Goal: Task Accomplishment & Management: Manage account settings

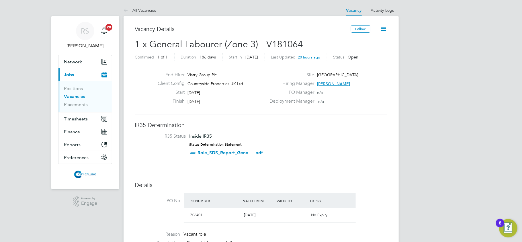
click at [70, 98] on link "Vacancies" at bounding box center [74, 96] width 21 height 5
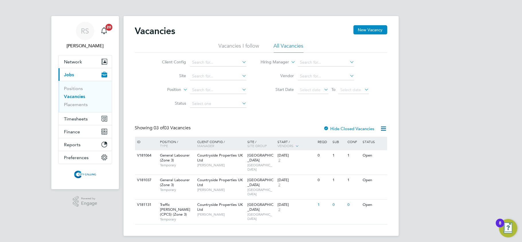
click at [72, 96] on link "Vacancies" at bounding box center [74, 96] width 21 height 5
click at [185, 217] on span "Temporary" at bounding box center [177, 219] width 34 height 5
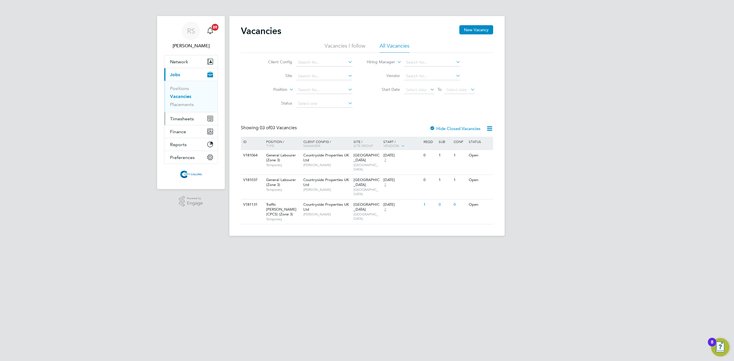
click at [198, 114] on button "Timesheets" at bounding box center [190, 118] width 53 height 13
click at [181, 101] on link "Timesheets" at bounding box center [182, 101] width 24 height 5
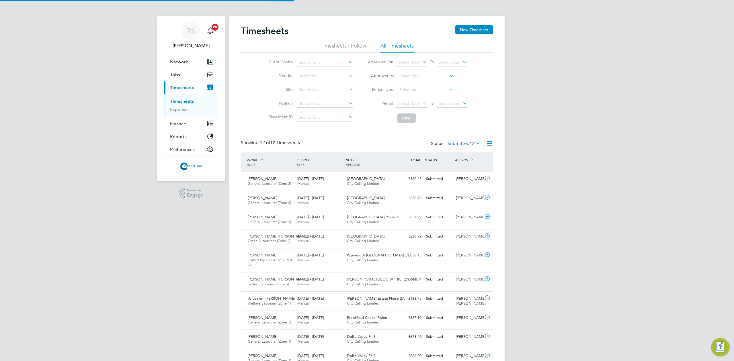
scroll to position [14, 50]
click at [487, 144] on icon at bounding box center [489, 143] width 7 height 7
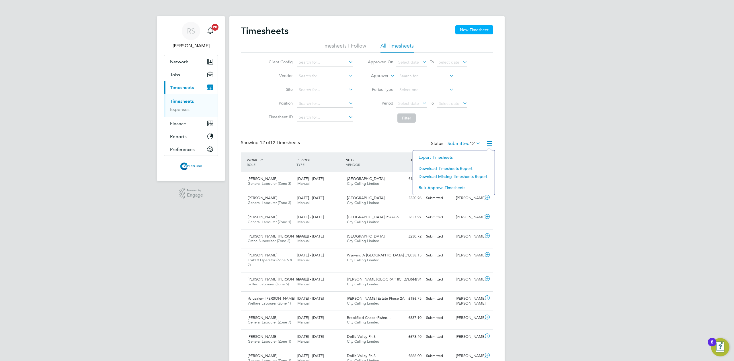
click at [464, 28] on button "New Timesheet" at bounding box center [475, 29] width 38 height 9
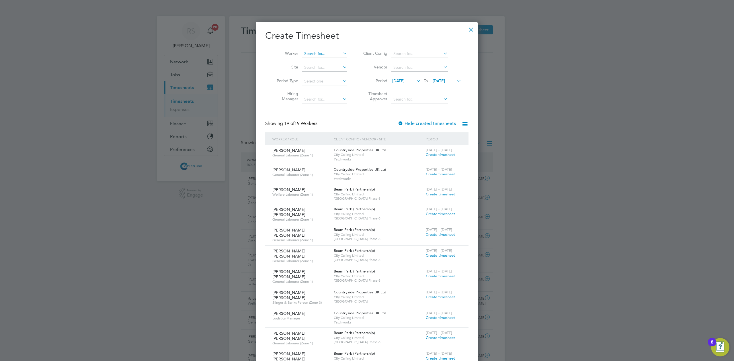
click at [316, 52] on input at bounding box center [324, 54] width 45 height 8
click at [336, 81] on li "Daniel Zere K elati" at bounding box center [337, 85] width 71 height 8
type input "Daniel Zere Kelati"
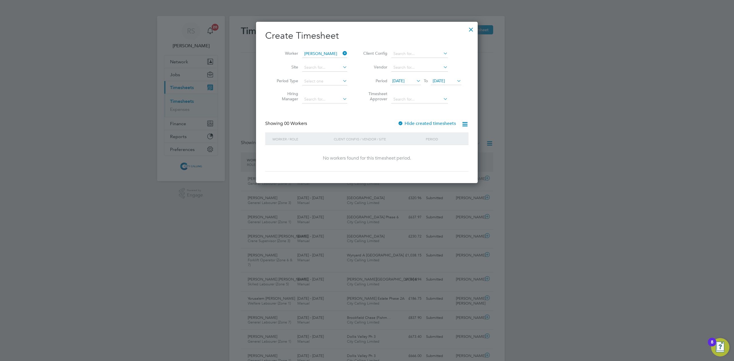
click at [404, 73] on li "Vendor" at bounding box center [412, 68] width 114 height 14
click at [403, 80] on span "09 Sep 2025" at bounding box center [398, 80] width 12 height 5
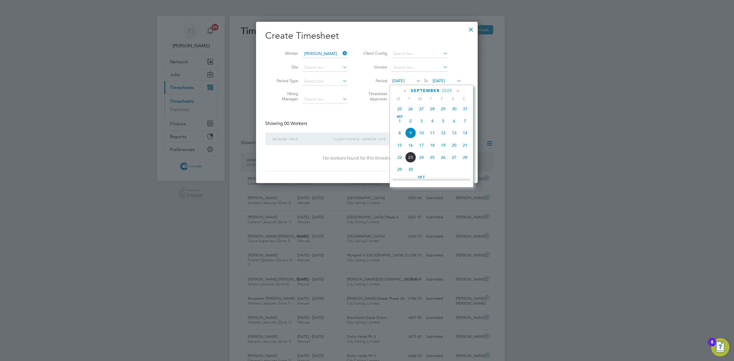
click at [424, 110] on span "27" at bounding box center [421, 109] width 11 height 11
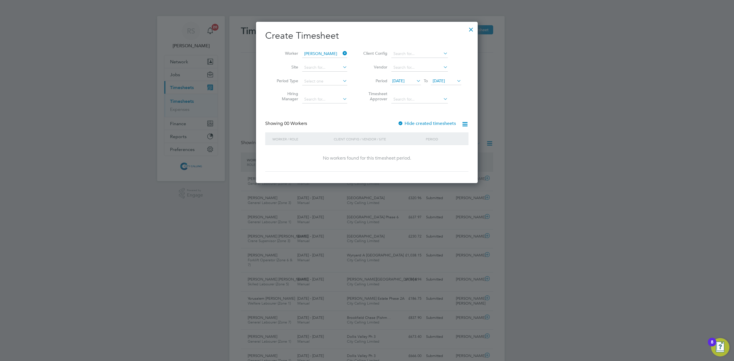
click at [440, 81] on span "16 Sep 2025" at bounding box center [439, 80] width 12 height 5
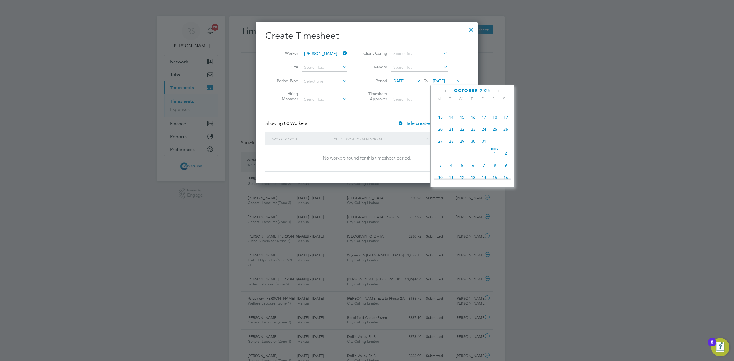
click at [462, 135] on span "22" at bounding box center [462, 129] width 11 height 11
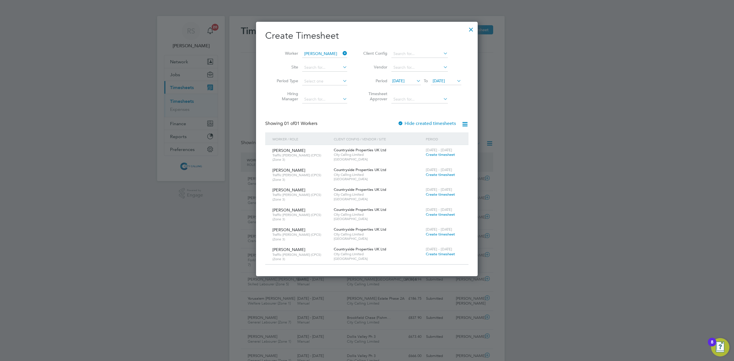
click at [472, 29] on div at bounding box center [471, 28] width 10 height 10
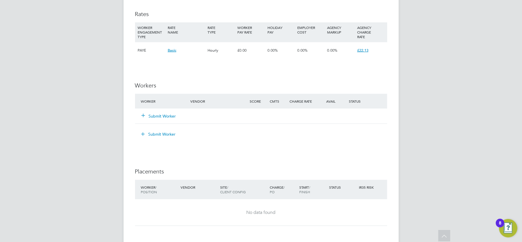
click at [172, 117] on button "Submit Worker" at bounding box center [159, 116] width 34 height 6
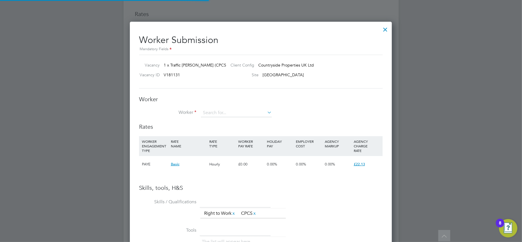
scroll to position [363, 263]
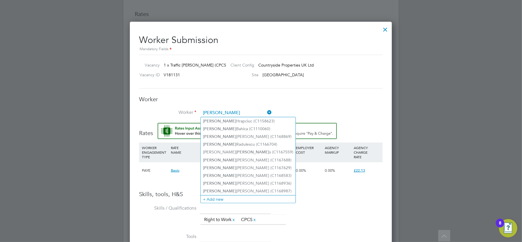
type input "daniel"
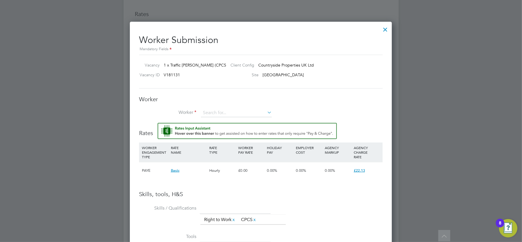
click at [329, 103] on h3 "Worker" at bounding box center [261, 99] width 244 height 7
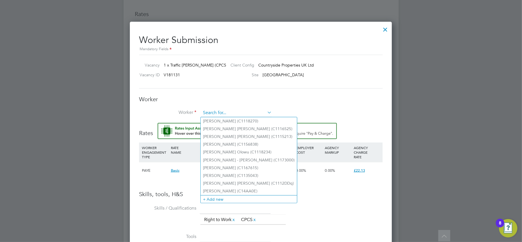
click at [215, 110] on input at bounding box center [236, 113] width 71 height 9
click at [223, 195] on li "+ Add new" at bounding box center [249, 199] width 96 height 8
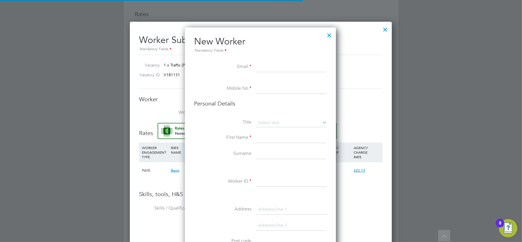
scroll to position [486, 153]
paste input "C155181"
type input "C155181"
click at [268, 181] on input at bounding box center [291, 182] width 71 height 10
paste input "C155181"
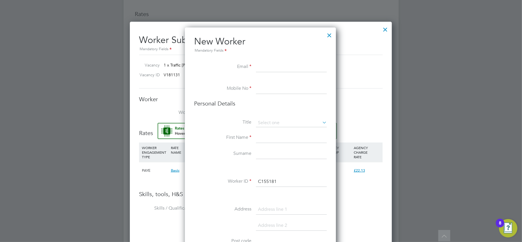
type input "C155181"
click at [260, 65] on input at bounding box center [291, 67] width 71 height 10
paste input "danizere9@gmail.com"
type input "danizere9@gmail.com"
click at [268, 92] on input at bounding box center [291, 89] width 71 height 10
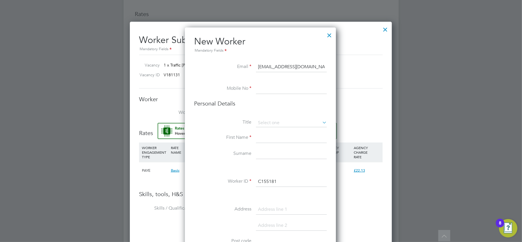
paste input "07472645704"
type input "07472645704"
click at [272, 137] on input at bounding box center [291, 138] width 71 height 10
paste input "Daniel Zere"
type input "Daniel Zere"
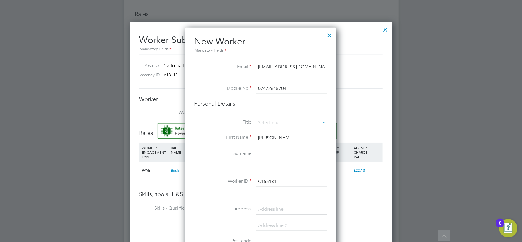
click at [263, 157] on input at bounding box center [291, 154] width 71 height 10
paste input "Kelati"
type input "Kelati"
click at [273, 124] on input at bounding box center [291, 123] width 71 height 9
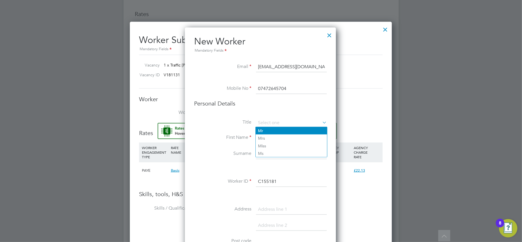
click at [272, 130] on li "Mr" at bounding box center [291, 130] width 71 height 7
type input "Mr"
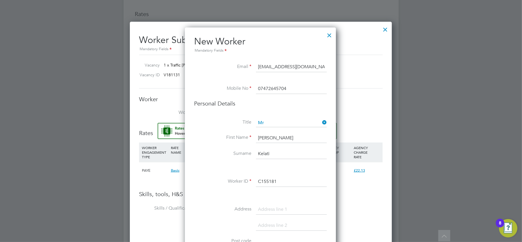
click at [267, 207] on input at bounding box center [291, 210] width 71 height 10
paste input "Flat 100 Ashcroft Square King Street London"
drag, startPoint x: 309, startPoint y: 209, endPoint x: 334, endPoint y: 209, distance: 25.0
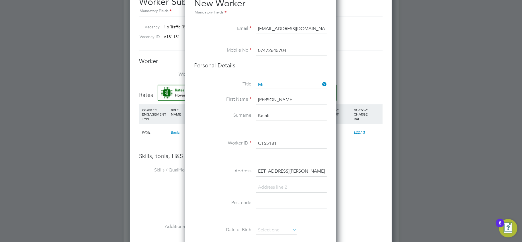
scroll to position [0, 7]
type input "Flat 100 Ashcroft Square King Street"
click at [271, 186] on input at bounding box center [291, 187] width 71 height 10
paste input "London"
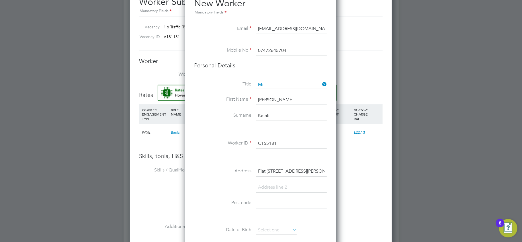
type input "London"
paste input "London"
type input "London"
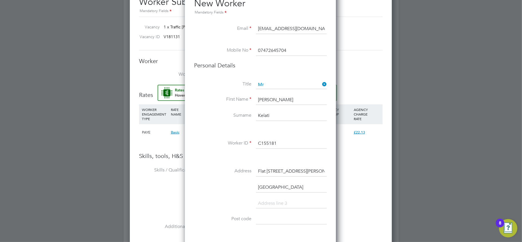
click at [302, 166] on input "Flat 100 Ashcroft Square King Street" at bounding box center [291, 171] width 71 height 10
drag, startPoint x: 309, startPoint y: 169, endPoint x: 371, endPoint y: 173, distance: 61.8
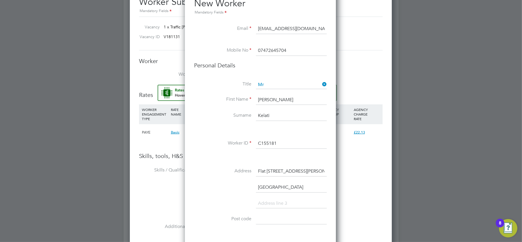
type input "Flat 100 Ashcroft Square"
click at [258, 186] on input "London" at bounding box center [291, 187] width 71 height 10
paste input "King Street"
drag, startPoint x: 302, startPoint y: 187, endPoint x: 283, endPoint y: 186, distance: 19.5
click at [283, 186] on input "King Street London" at bounding box center [291, 187] width 71 height 10
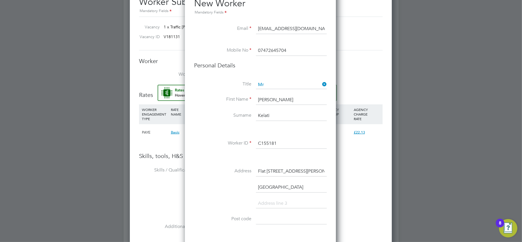
type input "King Street"
type input "London"
click at [293, 186] on input "King Street" at bounding box center [291, 187] width 71 height 10
type input "King Street"
click at [282, 203] on input "London" at bounding box center [291, 204] width 71 height 10
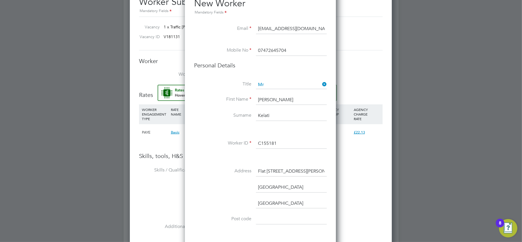
click at [262, 171] on input "Flat 100 Ashcroft Square" at bounding box center [291, 171] width 71 height 10
drag, startPoint x: 270, startPoint y: 170, endPoint x: 347, endPoint y: 170, distance: 76.6
click at [321, 171] on input "Flat 100 Ashcroft Square" at bounding box center [291, 171] width 71 height 10
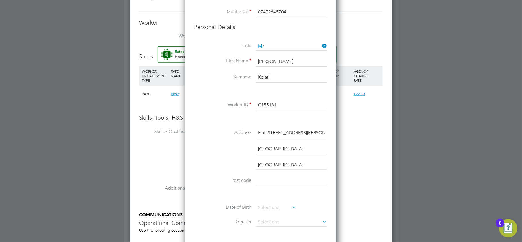
type input "Flat 100 Ashcroft Square"
click at [284, 181] on input at bounding box center [291, 181] width 71 height 10
paste input "W6 0YL"
type input "W6 0YL"
click at [279, 206] on input at bounding box center [276, 208] width 41 height 9
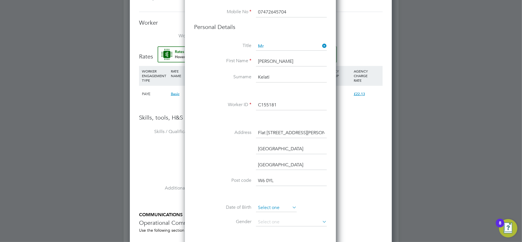
scroll to position [209, 0]
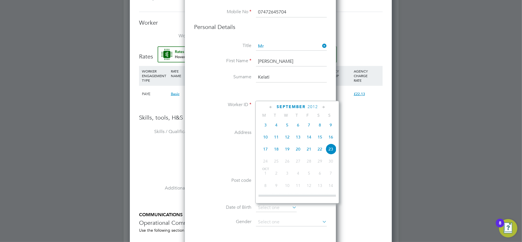
click at [217, 182] on label "Post code" at bounding box center [222, 181] width 57 height 6
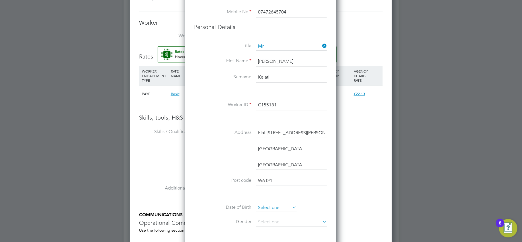
click at [267, 207] on input at bounding box center [276, 208] width 41 height 9
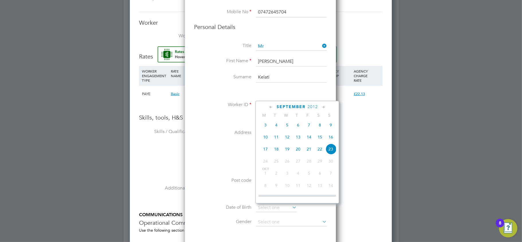
click at [310, 106] on span "2012" at bounding box center [313, 106] width 10 height 5
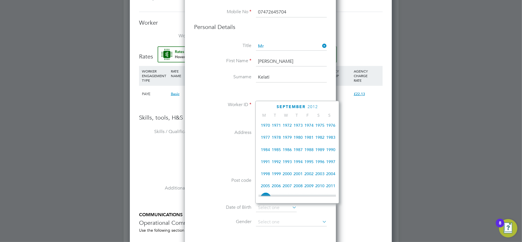
click at [267, 150] on span "1984" at bounding box center [265, 149] width 11 height 11
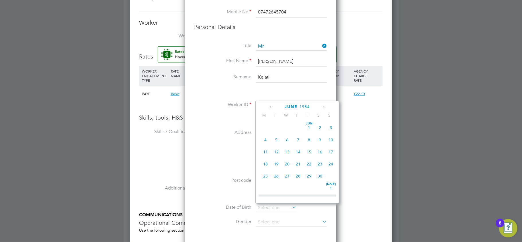
scroll to position [138, 0]
click at [277, 138] on span "10" at bounding box center [276, 136] width 11 height 11
type input "10 Jul 1984"
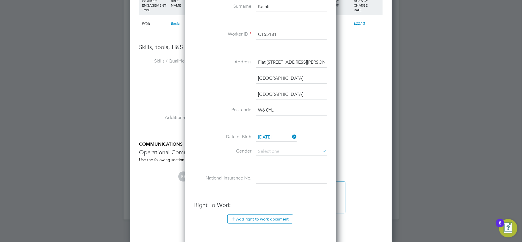
scroll to position [535, 0]
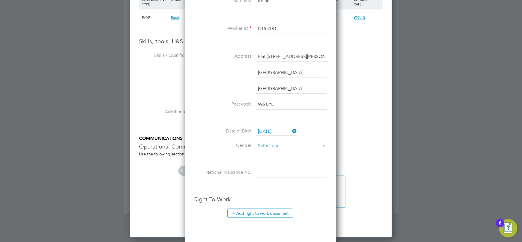
click at [270, 145] on input at bounding box center [291, 146] width 71 height 9
click at [271, 154] on li "Male" at bounding box center [291, 153] width 71 height 7
type input "Male"
click at [268, 176] on input at bounding box center [291, 173] width 71 height 10
paste input "NJ888934C"
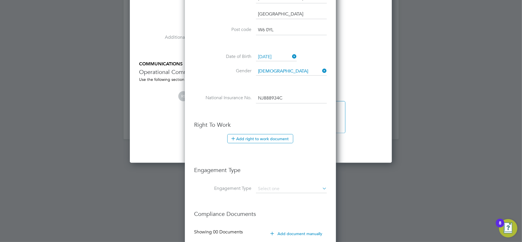
scroll to position [612, 0]
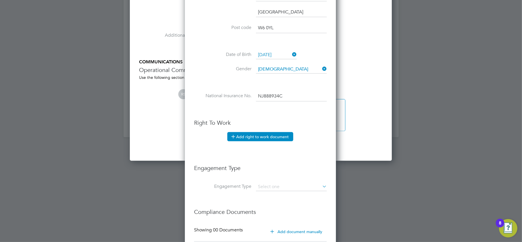
type input "NJ 88 89 34 C"
click at [264, 137] on button "Add right to work document" at bounding box center [260, 136] width 66 height 9
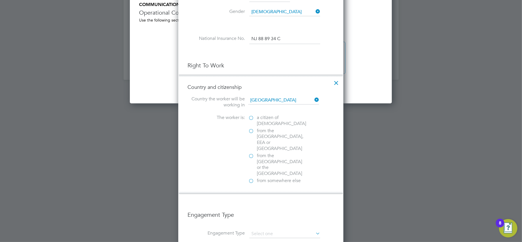
scroll to position [688, 0]
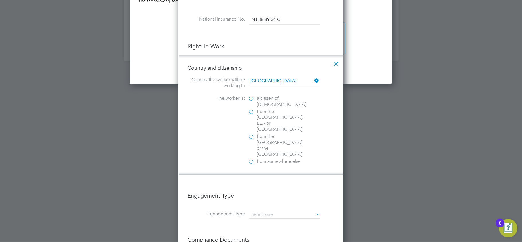
click at [263, 159] on span "from somewhere else" at bounding box center [279, 162] width 44 height 6
click at [0, 0] on input "from somewhere else" at bounding box center [0, 0] width 0 height 0
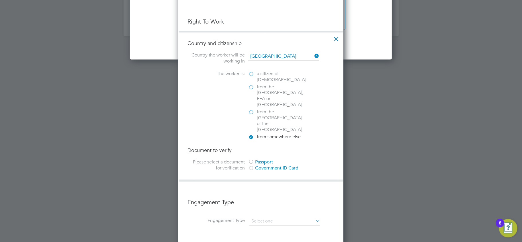
scroll to position [727, 0]
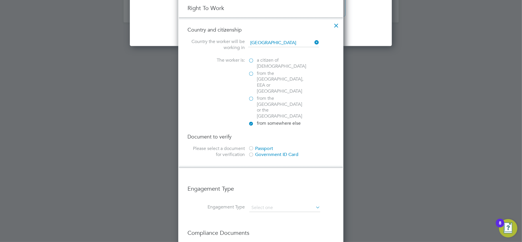
click at [255, 152] on div "Government ID Card" at bounding box center [291, 155] width 86 height 6
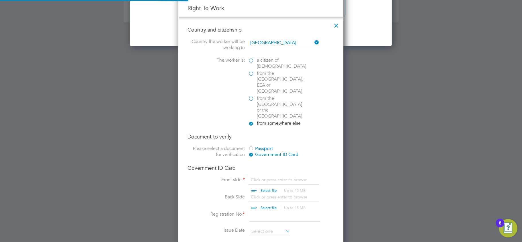
scroll to position [7, 71]
click at [254, 134] on div "Document to verify Please select a document for verification Passport Governmen…" at bounding box center [261, 147] width 147 height 26
click at [254, 146] on div at bounding box center [251, 149] width 6 height 6
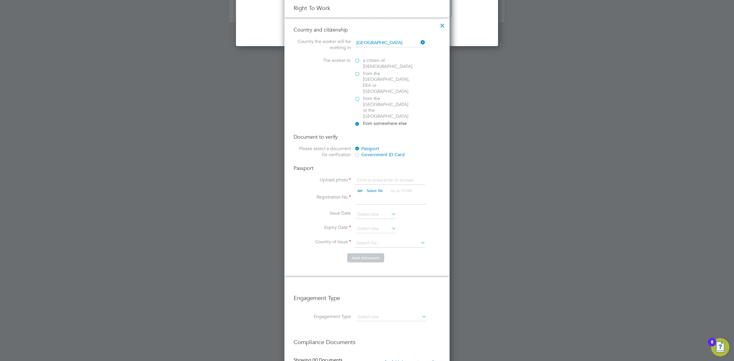
click at [363, 177] on input "file" at bounding box center [380, 185] width 90 height 17
type input "C:\fakepath\Daniel Zere Kelati.png"
click at [357, 194] on input at bounding box center [391, 199] width 71 height 10
paste input "600597538"
type input "600597538"
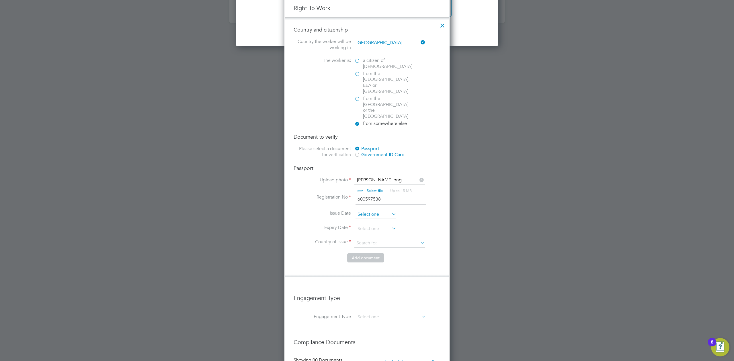
click at [361, 211] on input at bounding box center [376, 215] width 41 height 9
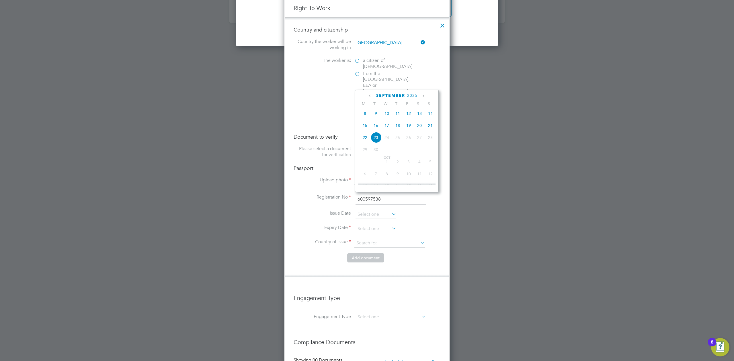
click at [378, 128] on span "16" at bounding box center [376, 125] width 11 height 11
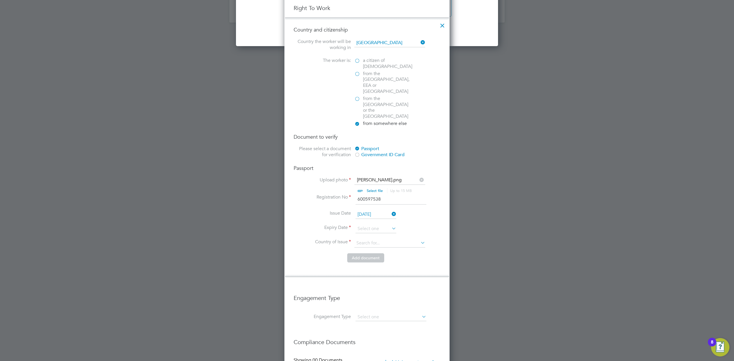
click at [371, 211] on input "16 Sep 2025" at bounding box center [376, 215] width 41 height 9
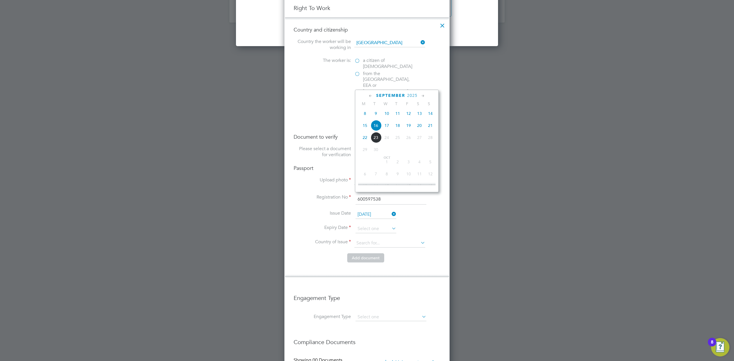
scroll to position [197, 0]
click at [415, 94] on span "2025" at bounding box center [412, 95] width 10 height 5
click at [407, 138] on span "2022" at bounding box center [408, 136] width 11 height 11
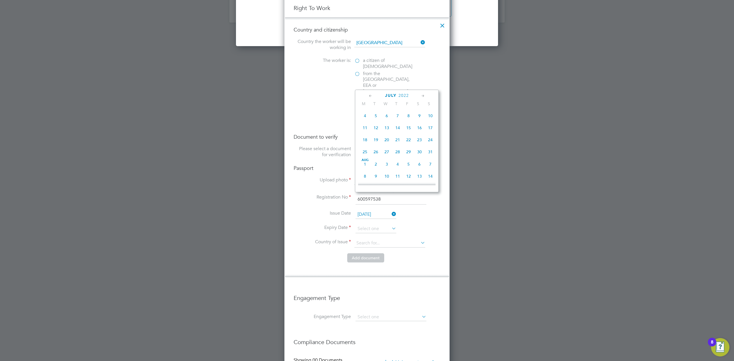
click at [409, 130] on span "15" at bounding box center [408, 127] width 11 height 11
type input "15 Jul 2022"
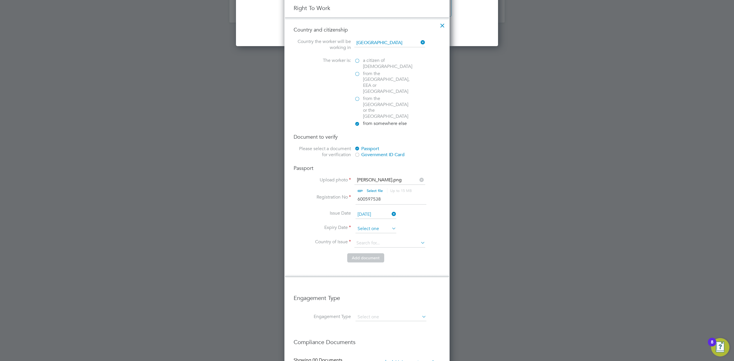
click at [363, 225] on input at bounding box center [376, 229] width 41 height 9
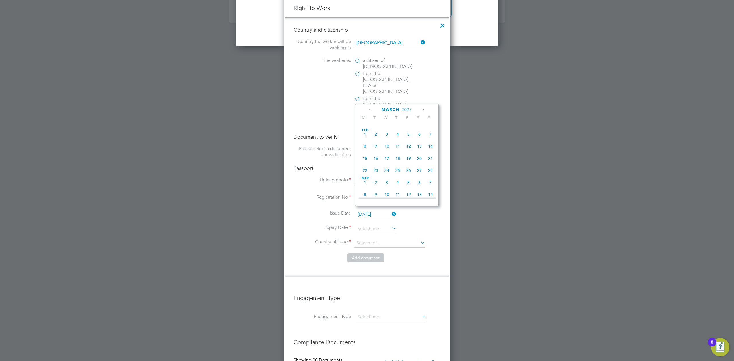
scroll to position [1316, 0]
click at [432, 140] on span "14" at bounding box center [430, 134] width 11 height 11
type input "14 Mar 2027"
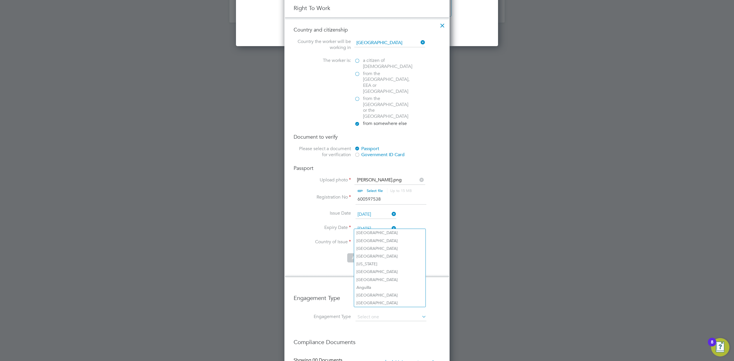
click at [384, 239] on input at bounding box center [390, 243] width 71 height 9
click at [386, 242] on li "Unit ed Kingdom" at bounding box center [395, 249] width 82 height 8
type input "United Kingdom"
click at [364, 242] on button "Add document" at bounding box center [365, 258] width 37 height 9
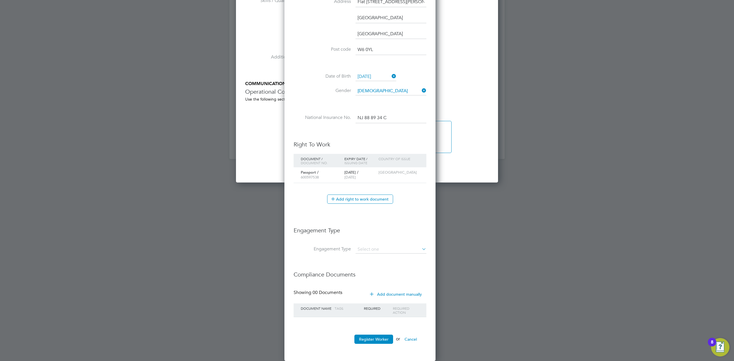
scroll to position [543, 153]
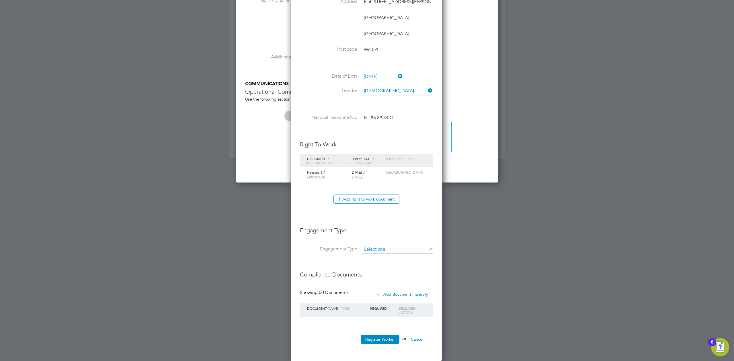
click at [390, 242] on input at bounding box center [397, 250] width 71 height 8
click at [385, 242] on li "Umbrella" at bounding box center [397, 283] width 71 height 8
type input "Umbrella"
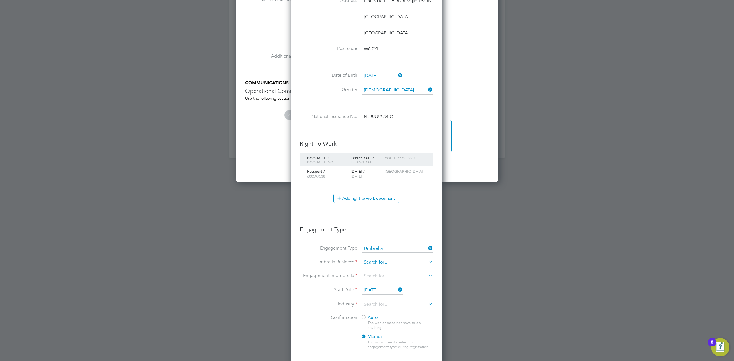
click at [370, 242] on input at bounding box center [397, 263] width 71 height 8
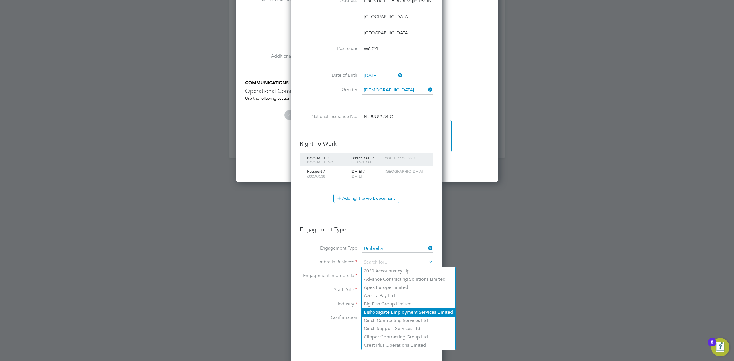
click at [375, 242] on li "Bishopsgate Employment Services Limited" at bounding box center [409, 313] width 94 height 8
type input "Bishopsgate Employment Services Limited"
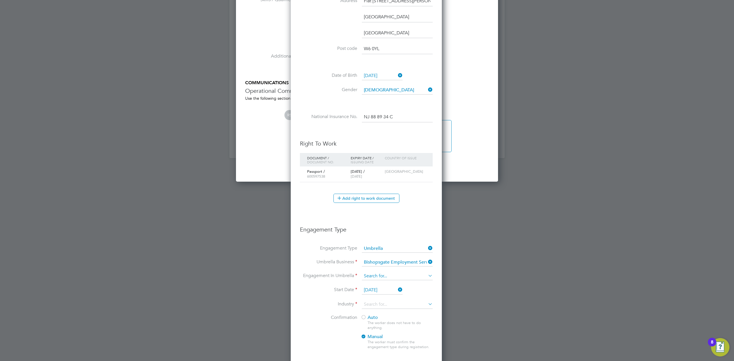
click at [371, 242] on input at bounding box center [397, 277] width 71 height 8
click at [382, 242] on li "PAYE Umbrella" at bounding box center [397, 318] width 71 height 8
type input "PAYE Umbrella"
click at [375, 242] on input at bounding box center [397, 305] width 71 height 9
click at [382, 242] on li "Construction" at bounding box center [397, 352] width 71 height 8
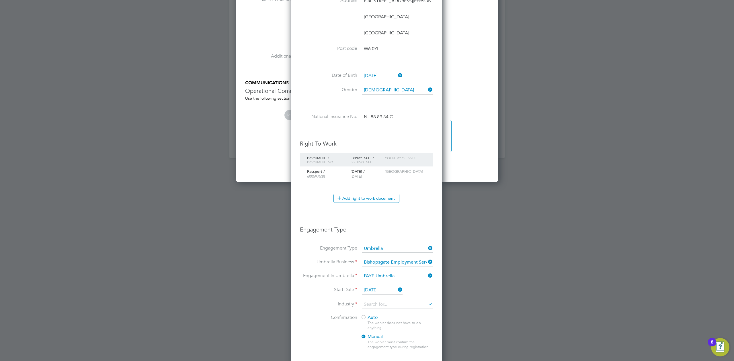
type input "Construction"
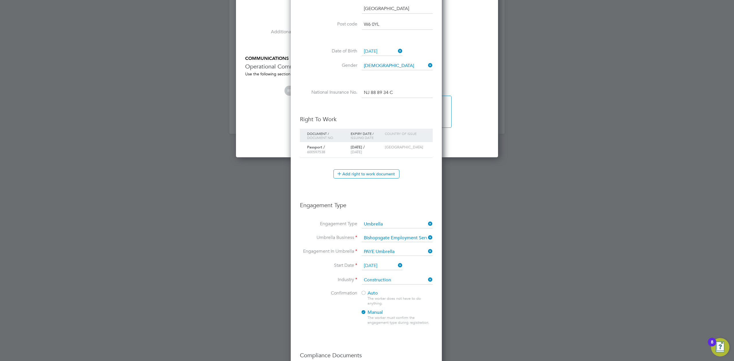
scroll to position [629, 0]
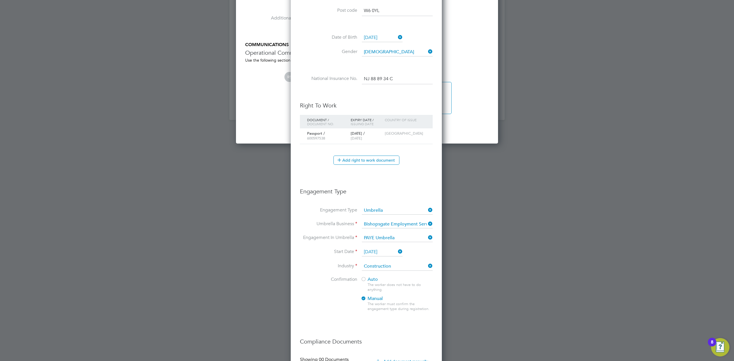
click at [365, 242] on div at bounding box center [364, 280] width 6 height 6
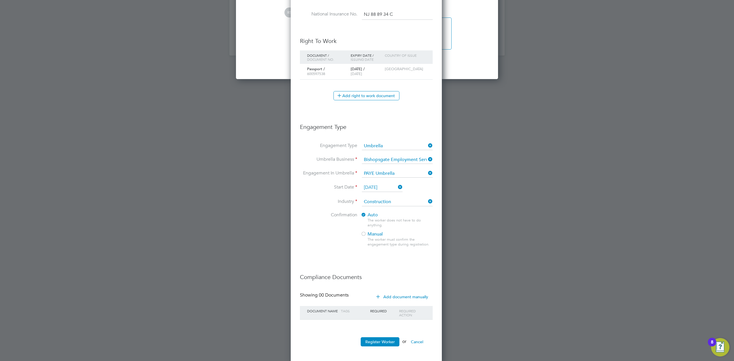
scroll to position [696, 0]
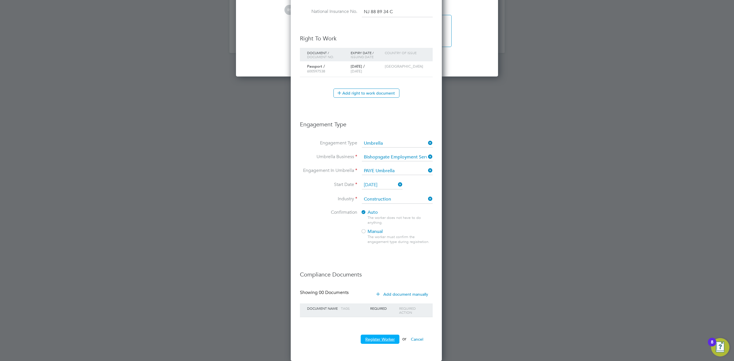
click at [383, 242] on button "Register Worker" at bounding box center [380, 339] width 39 height 9
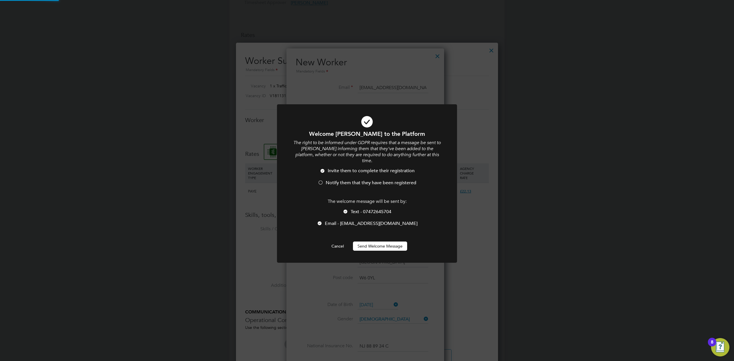
scroll to position [0, 0]
click at [379, 242] on button "Send Welcome Message" at bounding box center [380, 246] width 54 height 9
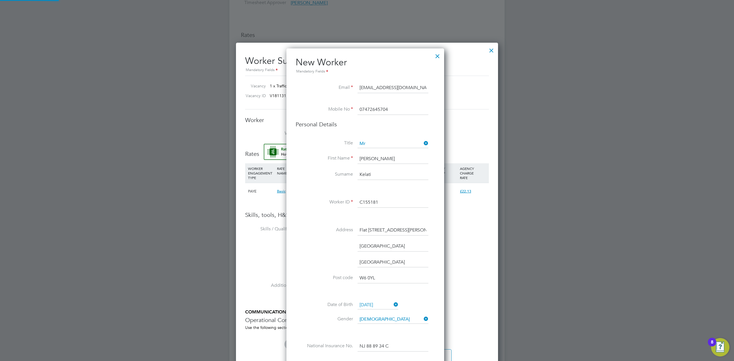
type input "Daniel Zere Kelati (C155181)"
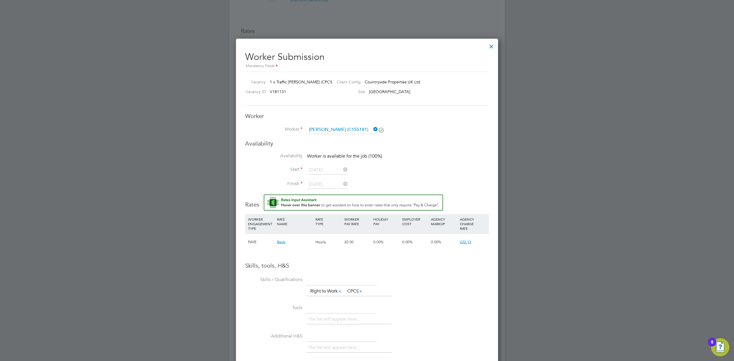
scroll to position [352, 0]
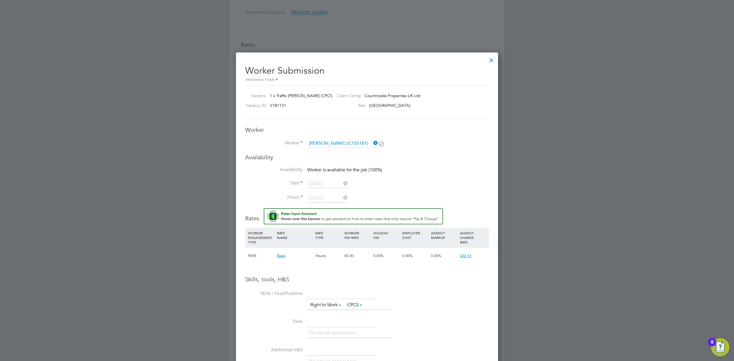
drag, startPoint x: 476, startPoint y: 256, endPoint x: 456, endPoint y: 254, distance: 20.8
click at [456, 242] on div "PAYE Basic Hourly £0.00 0.00% 0.00% 0.00% £22.13" at bounding box center [367, 256] width 244 height 17
click at [494, 61] on div at bounding box center [492, 59] width 10 height 10
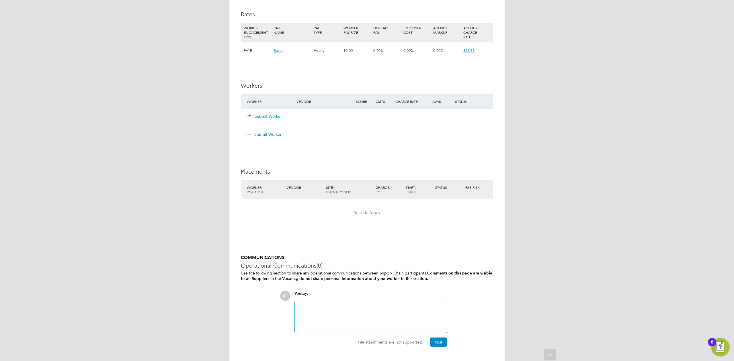
scroll to position [382, 0]
click at [257, 118] on button "Submit Worker" at bounding box center [265, 116] width 34 height 6
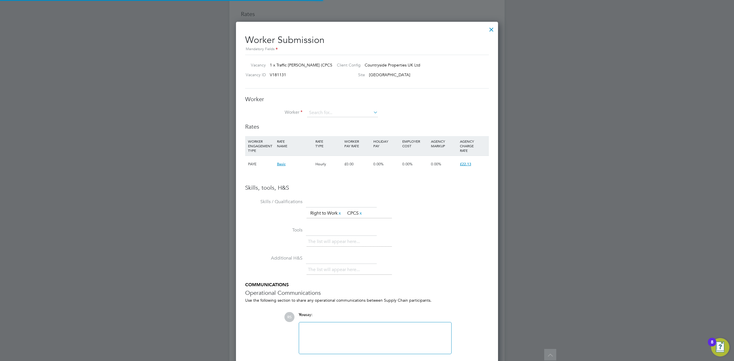
scroll to position [8, 149]
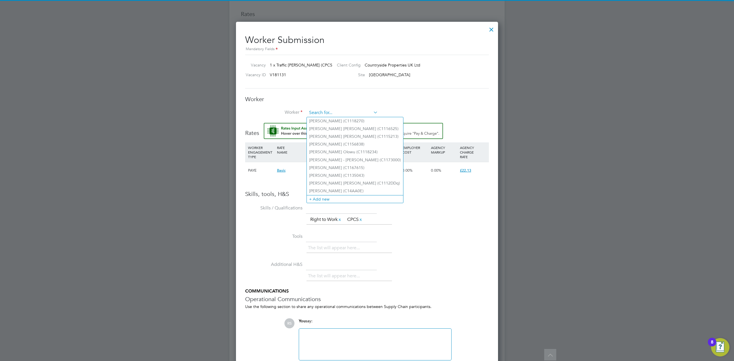
click at [331, 115] on input at bounding box center [342, 113] width 71 height 9
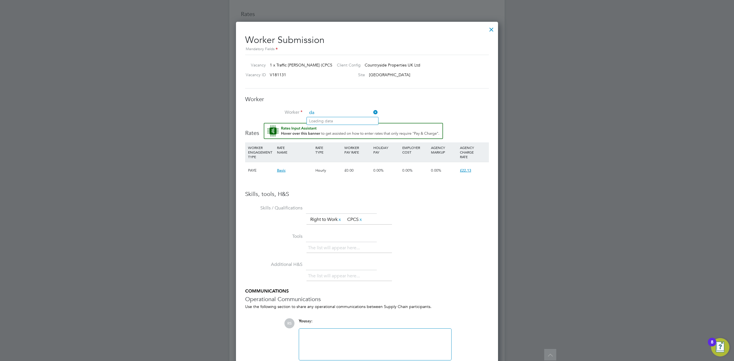
type input "d"
click at [348, 144] on li "Daniel Zere K elati (C155181)" at bounding box center [353, 145] width 93 height 8
type input "Daniel Zere Kelati (C155181)"
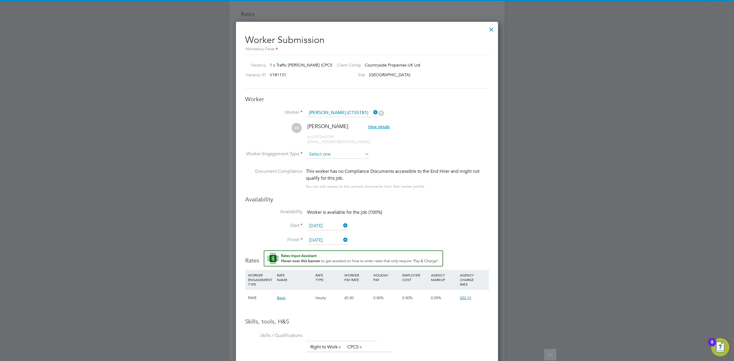
click at [321, 155] on input at bounding box center [338, 154] width 62 height 9
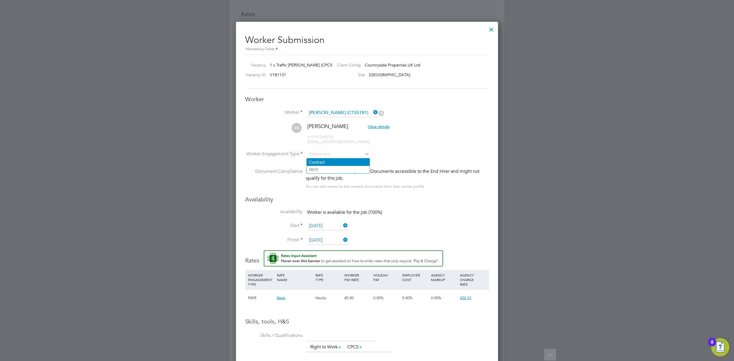
click at [316, 164] on li "Contract" at bounding box center [338, 162] width 63 height 7
type input "Contract"
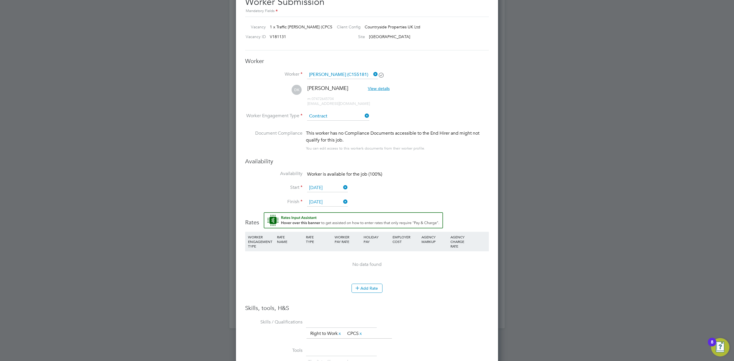
click at [364, 116] on icon at bounding box center [364, 116] width 0 height 8
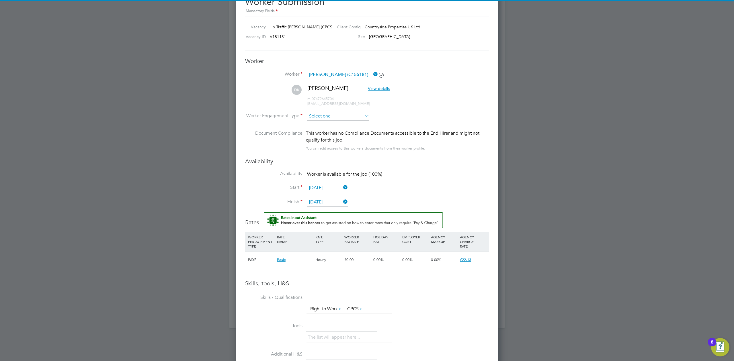
click at [344, 115] on input at bounding box center [338, 116] width 62 height 9
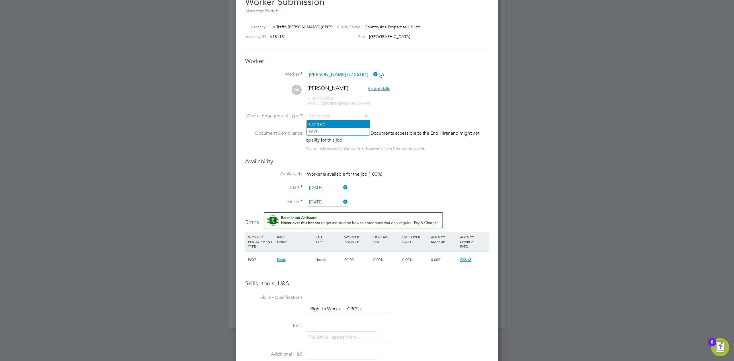
click at [330, 121] on li "Contract" at bounding box center [338, 123] width 63 height 7
type input "Contract"
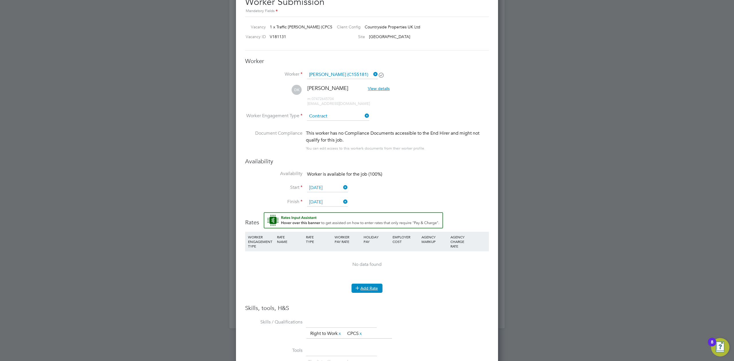
click at [375, 242] on button "Add Rate" at bounding box center [367, 288] width 31 height 9
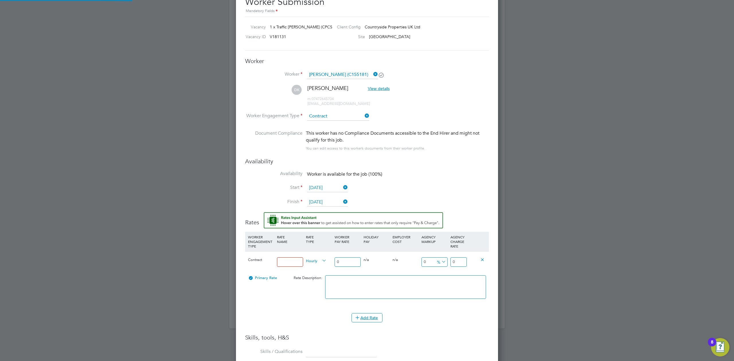
click at [283, 242] on input at bounding box center [290, 262] width 26 height 9
type input "Basic"
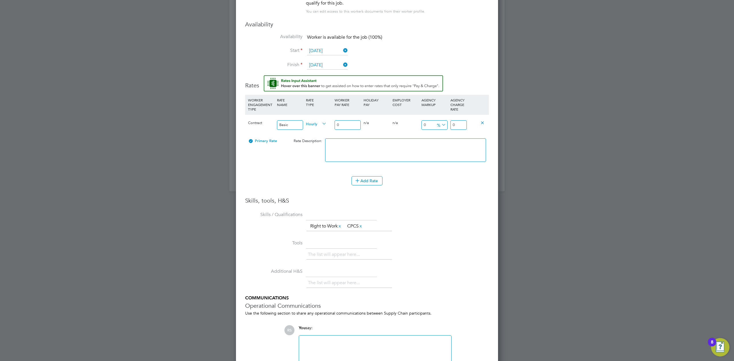
type input "1"
type input "17"
type input "17.00"
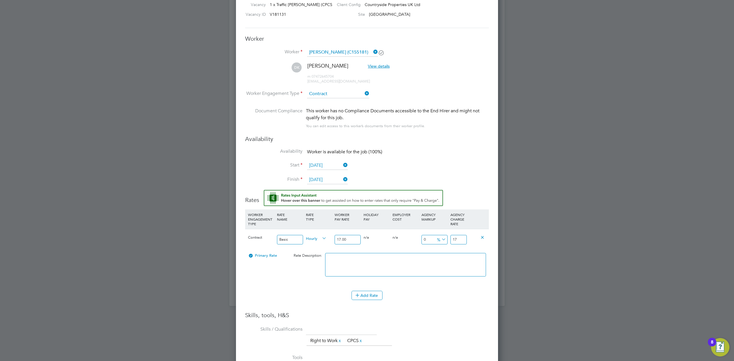
click at [364, 92] on icon at bounding box center [364, 93] width 0 height 8
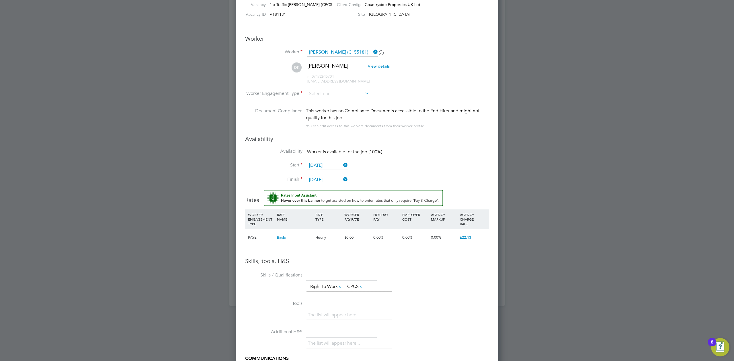
drag, startPoint x: 457, startPoint y: 236, endPoint x: 473, endPoint y: 237, distance: 15.5
click at [473, 237] on div "PAYE Basic Hourly £0.00 0.00% 0.00% 0.00% £22.13" at bounding box center [367, 237] width 244 height 17
click at [467, 238] on span "£22.13" at bounding box center [465, 237] width 11 height 5
click at [457, 242] on div "£22.13" at bounding box center [460, 306] width 15 height 11
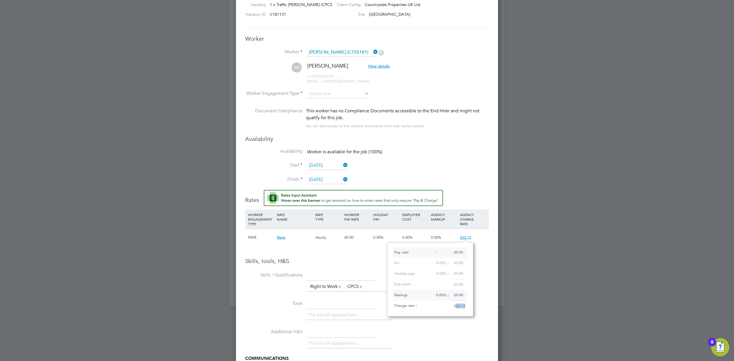
copy div "22.13"
click at [484, 182] on li "Finish 27 Mar 2026" at bounding box center [367, 183] width 244 height 14
click at [346, 92] on input at bounding box center [338, 94] width 62 height 9
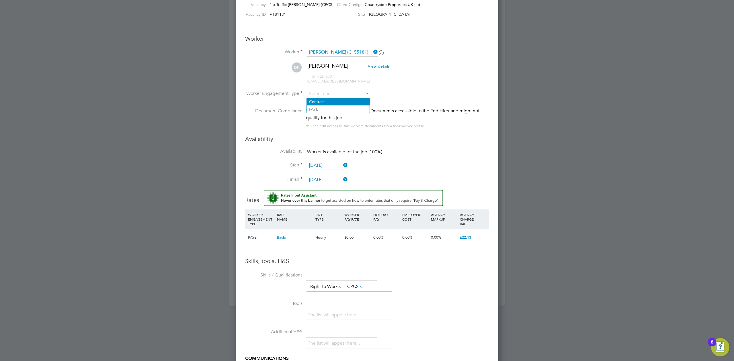
click at [334, 100] on li "Contract" at bounding box center [338, 101] width 63 height 7
type input "Contract"
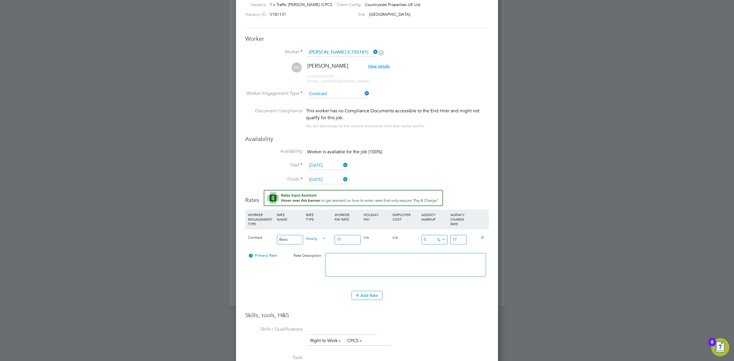
drag, startPoint x: 457, startPoint y: 241, endPoint x: 447, endPoint y: 240, distance: 9.8
click at [447, 240] on div "Contract Basic Hourly 17 0 n/a 0 n/a 0 0 % 17" at bounding box center [367, 239] width 244 height 21
paste input "22.13"
type input "30.176470588235293"
type input "22.13"
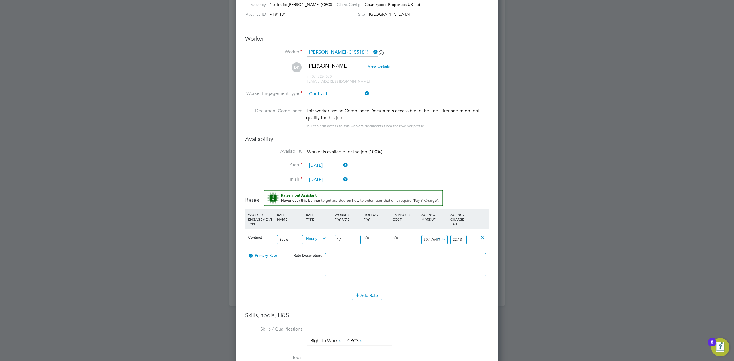
click at [446, 242] on li "WORKER ENGAGEMENT TYPE RATE NAME RATE TYPE WORKER PAY RATE HOLIDAY PAY EMPLOYER…" at bounding box center [367, 250] width 244 height 81
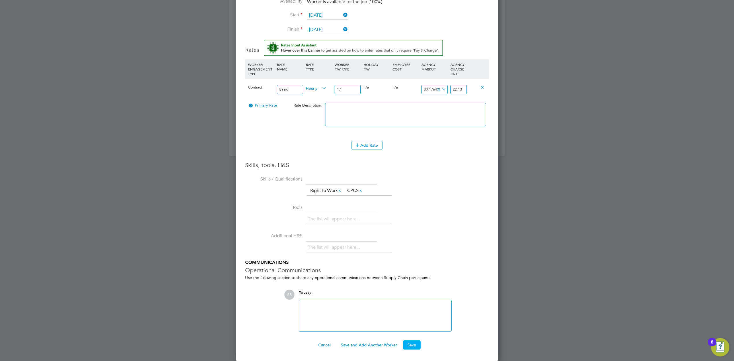
click at [412, 242] on button "Save" at bounding box center [412, 345] width 18 height 9
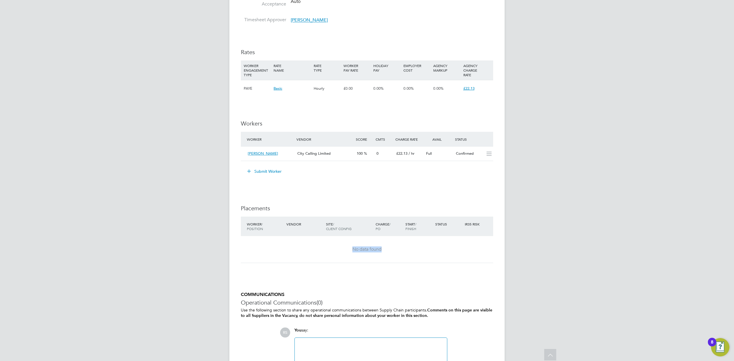
drag, startPoint x: 472, startPoint y: 250, endPoint x: 351, endPoint y: 246, distance: 120.8
click at [351, 242] on div "No data found" at bounding box center [367, 249] width 241 height 27
click at [340, 242] on div "No data found" at bounding box center [367, 250] width 241 height 6
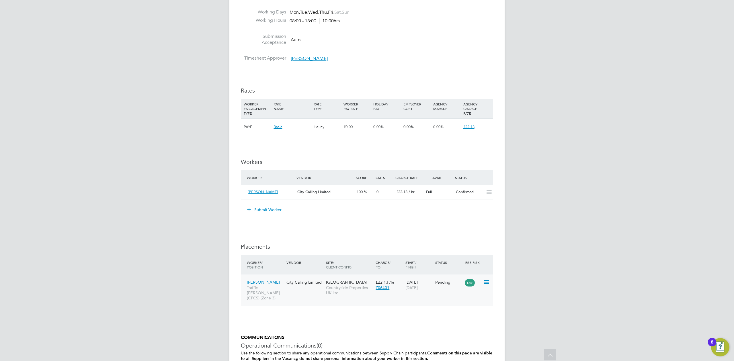
click at [487, 285] on icon at bounding box center [486, 282] width 6 height 7
click at [459, 317] on li "Start" at bounding box center [468, 319] width 41 height 8
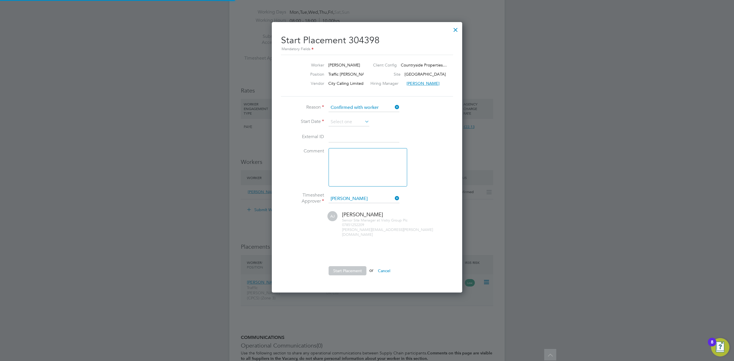
scroll to position [3, 3]
click at [336, 118] on input at bounding box center [349, 122] width 41 height 9
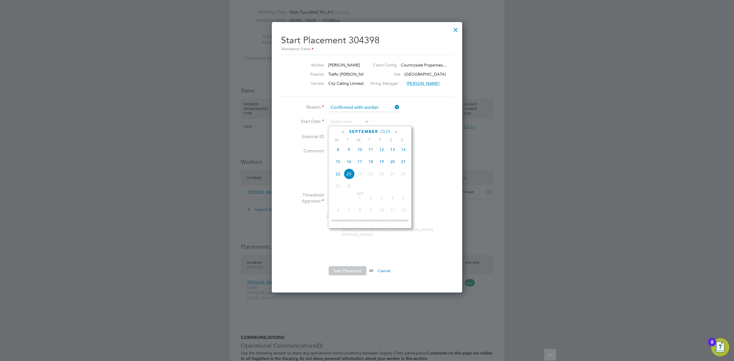
click at [382, 166] on span "19" at bounding box center [381, 161] width 11 height 11
type input "19 Sep 2025"
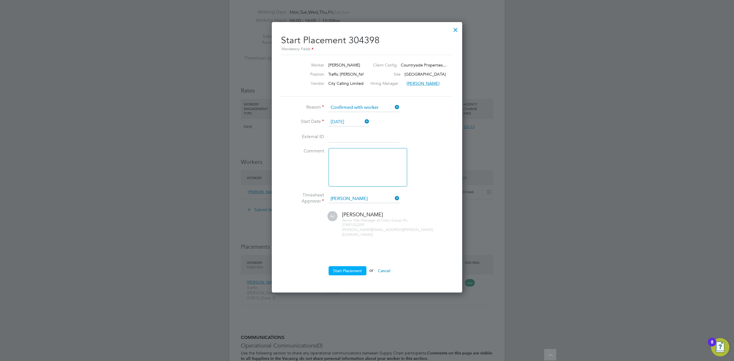
click at [350, 266] on button "Start Placement" at bounding box center [348, 270] width 38 height 9
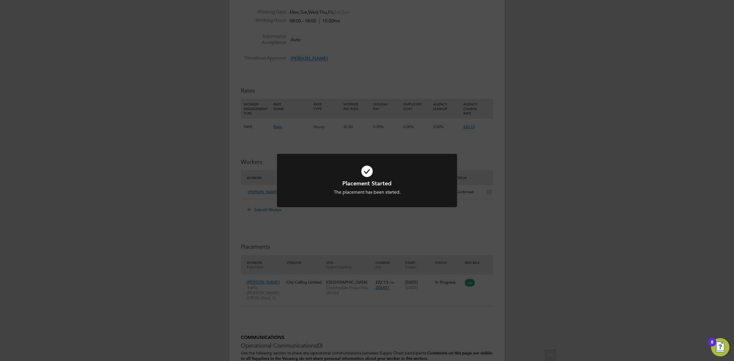
click at [624, 281] on div "Placement Started The placement has been started. Cancel Okay" at bounding box center [367, 180] width 734 height 361
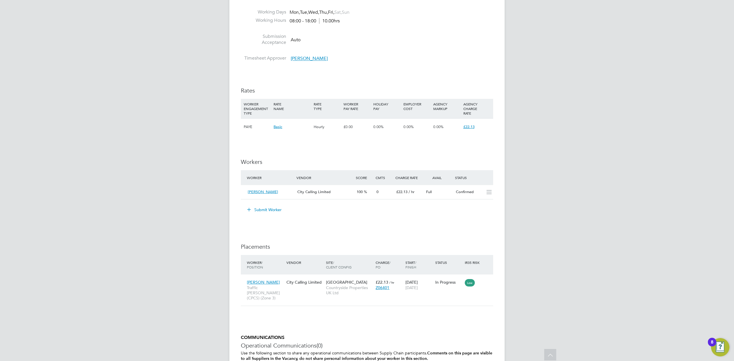
click at [254, 261] on div "Worker / Position" at bounding box center [266, 265] width 40 height 15
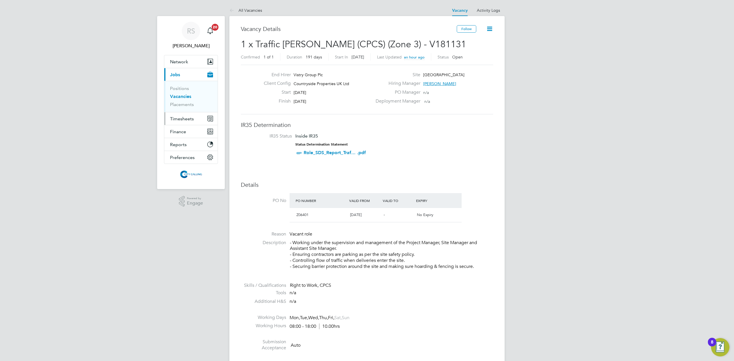
click at [185, 117] on span "Timesheets" at bounding box center [182, 118] width 24 height 5
click at [177, 97] on ul "Timesheets Expenses" at bounding box center [190, 105] width 53 height 23
click at [177, 101] on link "Timesheets" at bounding box center [182, 101] width 24 height 5
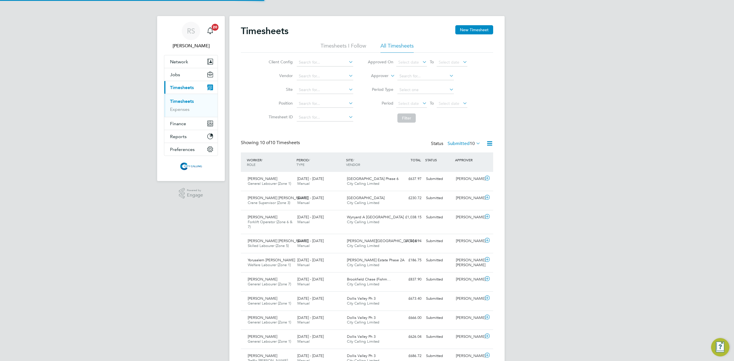
scroll to position [20, 50]
click at [469, 34] on button "New Timesheet" at bounding box center [475, 29] width 38 height 9
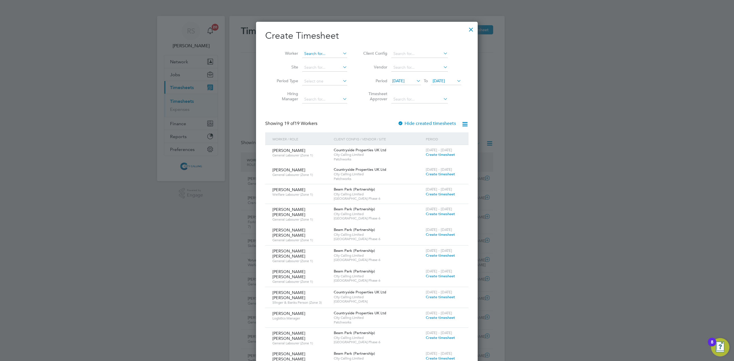
click at [316, 55] on input at bounding box center [324, 54] width 45 height 8
click at [318, 70] on li "Taiwo Oluwadare" at bounding box center [332, 70] width 60 height 8
type input "Taiwo Oluwadare"
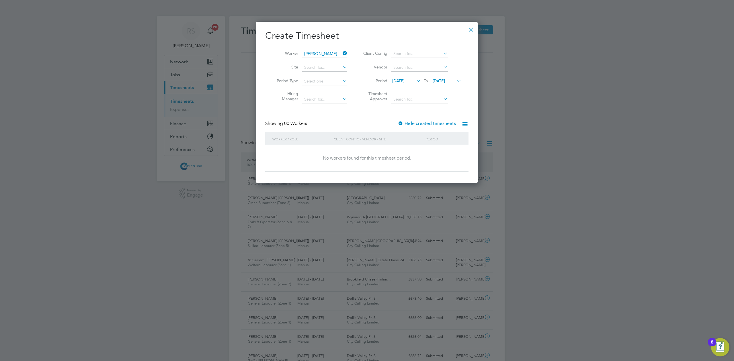
click at [417, 122] on label "Hide created timesheets" at bounding box center [427, 124] width 58 height 6
click at [400, 83] on span "09 Sep 2025" at bounding box center [405, 81] width 31 height 8
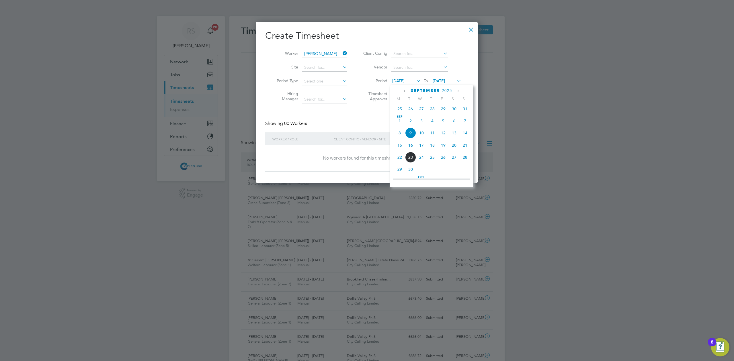
click at [411, 121] on span "2" at bounding box center [410, 121] width 11 height 11
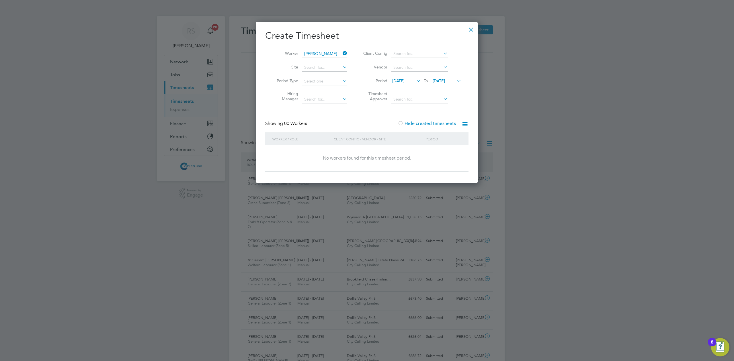
click at [435, 78] on span "16 Sep 2025" at bounding box center [439, 80] width 12 height 5
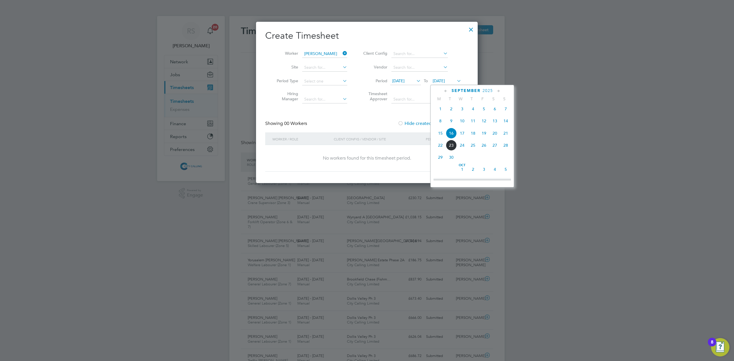
click at [451, 158] on span "30" at bounding box center [451, 157] width 11 height 11
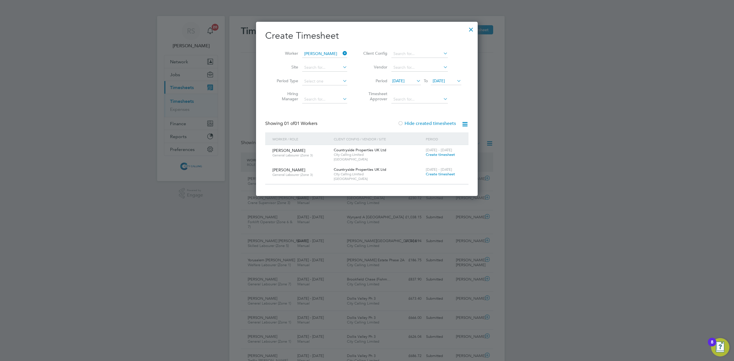
click at [430, 154] on span "Create timesheet" at bounding box center [440, 154] width 29 height 5
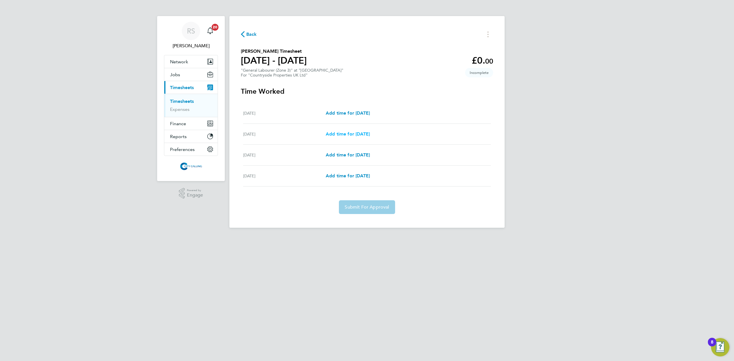
click at [353, 135] on span "Add time for Fri 19 Sep" at bounding box center [348, 133] width 44 height 5
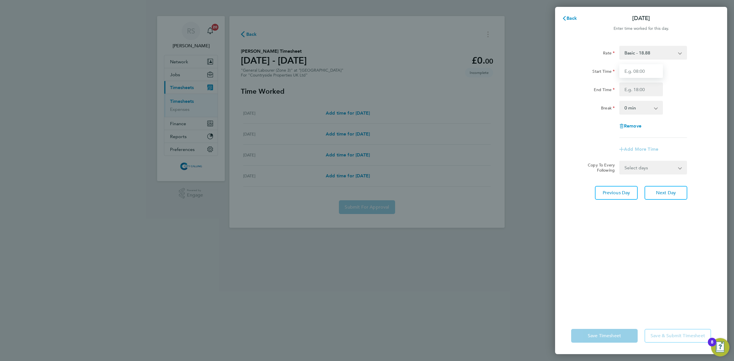
click at [627, 74] on input "Start Time" at bounding box center [642, 71] width 44 height 14
click at [461, 134] on div "Back Fri 19 Sep Enter time worked for this day. Rate Basic - 18.88 Start Time E…" at bounding box center [367, 180] width 734 height 361
click at [575, 17] on span "Back" at bounding box center [572, 17] width 11 height 5
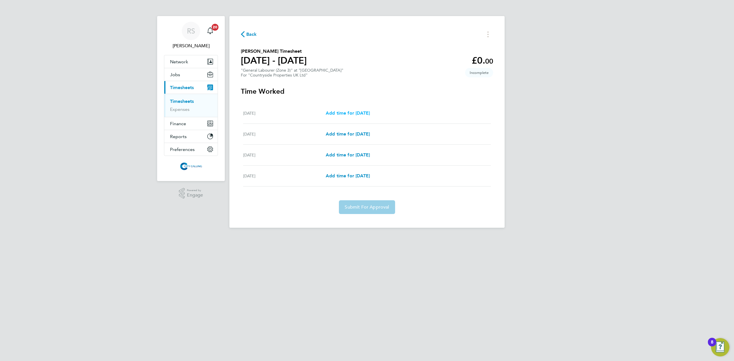
click at [367, 116] on span "Add time for Thu 18 Sep" at bounding box center [348, 112] width 44 height 5
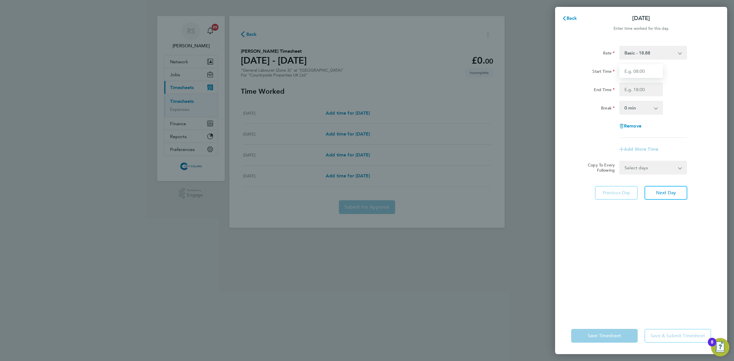
click at [636, 70] on input "Start Time" at bounding box center [642, 71] width 44 height 14
type input "08:00"
click at [635, 88] on input "End Time" at bounding box center [642, 90] width 44 height 14
type input "17:00"
click at [672, 83] on div "End Time 17:00" at bounding box center [641, 90] width 145 height 14
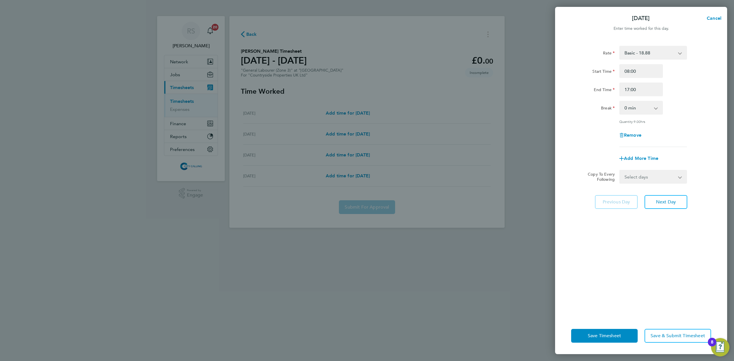
click at [638, 109] on select "0 min 15 min 30 min 45 min 60 min 75 min 90 min" at bounding box center [638, 108] width 36 height 13
select select "30"
click at [620, 102] on select "0 min 15 min 30 min 45 min 60 min 75 min 90 min" at bounding box center [638, 108] width 36 height 13
click at [691, 126] on div "Rate Basic - 18.88 Start Time 08:00 End Time 17:00 Break 0 min 15 min 30 min 45…" at bounding box center [641, 96] width 140 height 101
click at [644, 182] on select "Select days Day Weekend (Sat-Sun) Friday Saturday Sunday" at bounding box center [650, 177] width 60 height 13
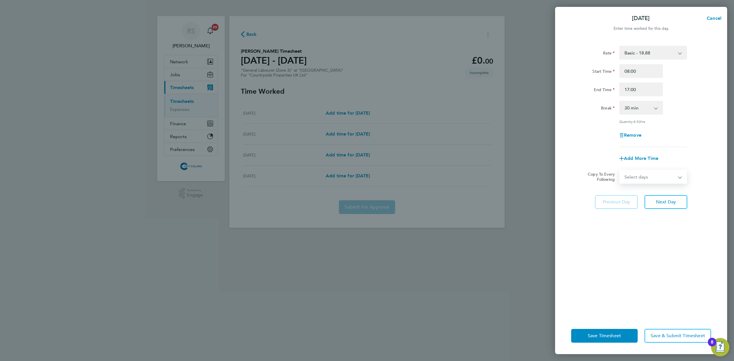
click at [642, 177] on select "Select days Day Weekend (Sat-Sun) Friday Saturday Sunday" at bounding box center [650, 177] width 60 height 13
click at [642, 176] on select "Select days Day Weekend (Sat-Sun) Friday Saturday Sunday" at bounding box center [650, 177] width 60 height 13
click at [672, 150] on app-timesheet-line-form-group "Rate Basic - 18.88 Start Time 08:00 End Time 17:00 Break 0 min 15 min 30 min 45…" at bounding box center [641, 106] width 140 height 120
click at [675, 200] on span "Next Day" at bounding box center [666, 202] width 20 height 6
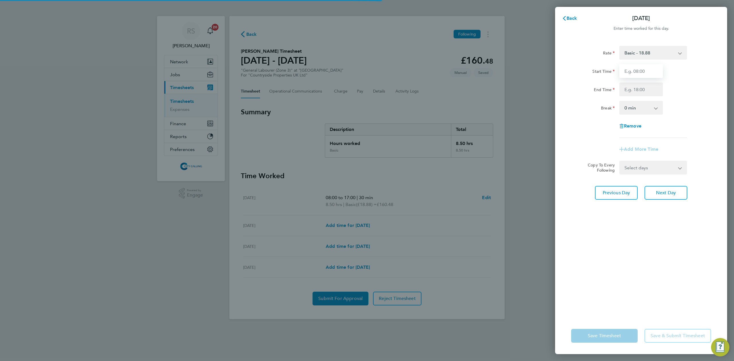
click at [640, 72] on input "Start Time" at bounding box center [642, 71] width 44 height 14
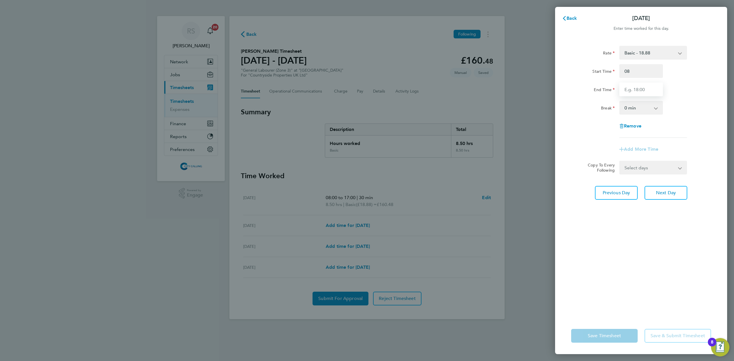
type input "08:00"
click at [626, 88] on input "End Time" at bounding box center [642, 90] width 44 height 14
type input "17:00"
click at [624, 104] on select "0 min 15 min 30 min 45 min 60 min 75 min 90 min" at bounding box center [638, 108] width 36 height 13
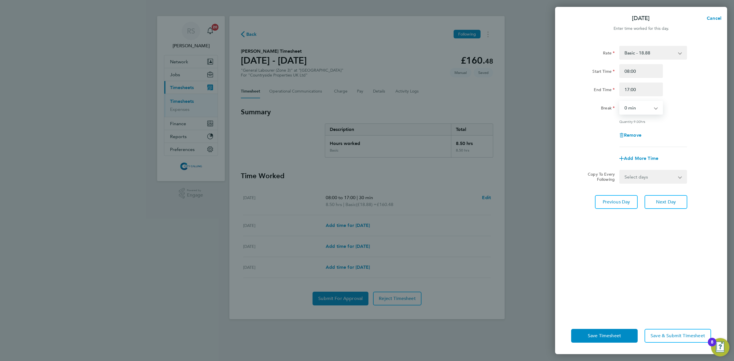
select select "30"
click at [620, 102] on select "0 min 15 min 30 min 45 min 60 min 75 min 90 min" at bounding box center [638, 108] width 36 height 13
click at [675, 197] on button "Next Day" at bounding box center [666, 202] width 43 height 14
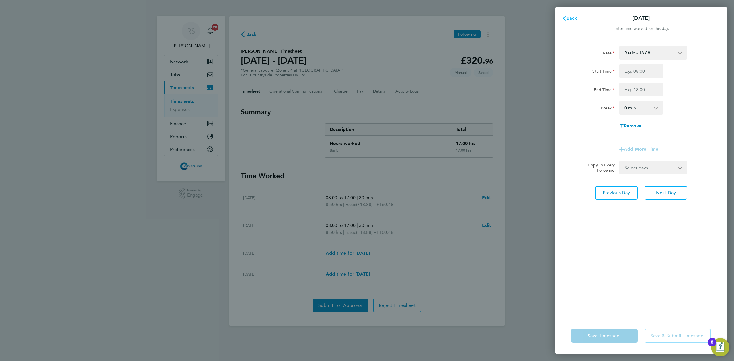
click at [571, 18] on span "Back" at bounding box center [572, 17] width 11 height 5
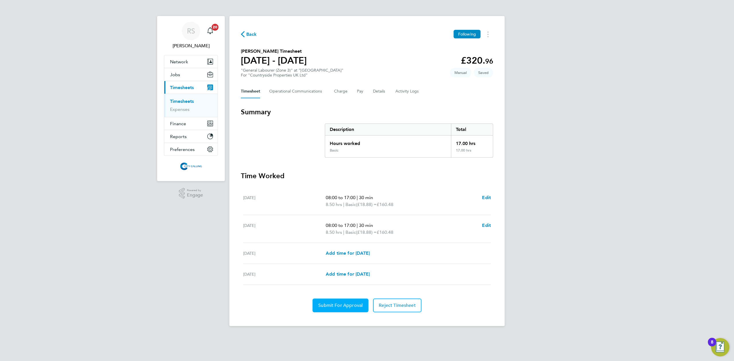
click at [343, 306] on span "Submit For Approval" at bounding box center [340, 306] width 44 height 6
click at [247, 38] on span "Back" at bounding box center [251, 34] width 11 height 7
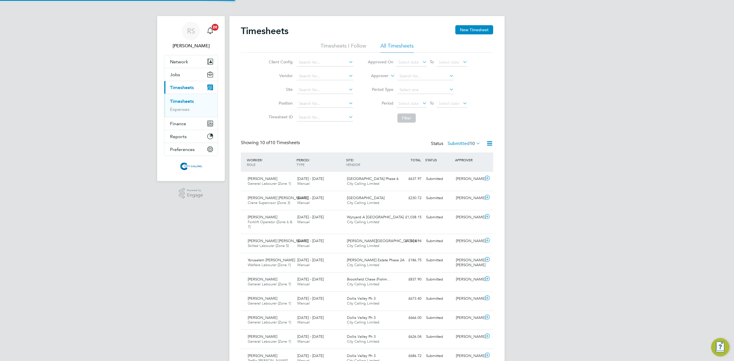
scroll to position [20, 50]
click at [471, 35] on div "Timesheets New Timesheet" at bounding box center [367, 33] width 252 height 17
click at [468, 30] on button "New Timesheet" at bounding box center [475, 29] width 38 height 9
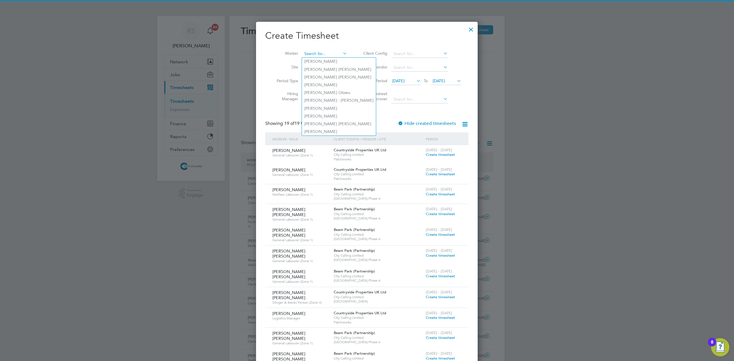
click at [306, 53] on input at bounding box center [324, 54] width 45 height 8
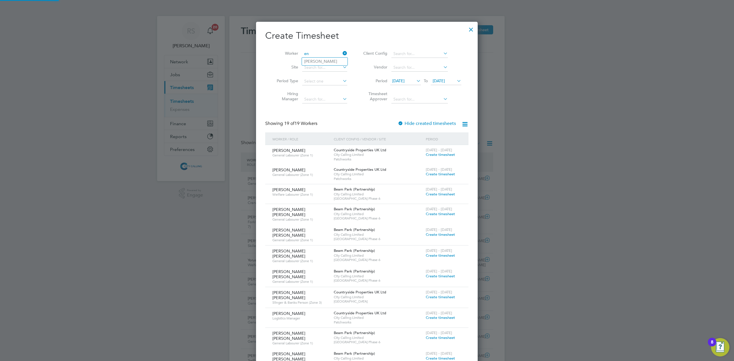
type input "e"
click at [316, 70] on li "Taiwo Oluwadare" at bounding box center [332, 70] width 60 height 8
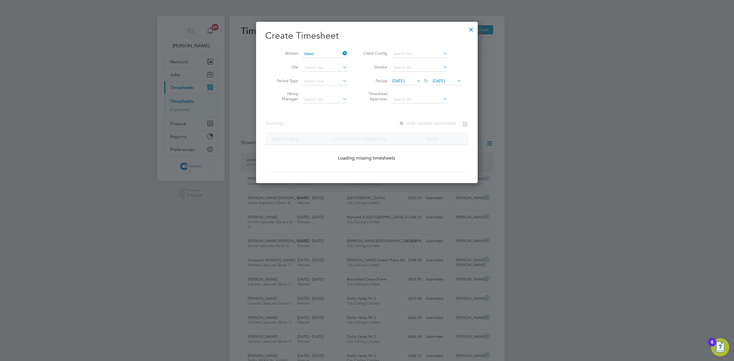
type input "Taiwo Oluwadare"
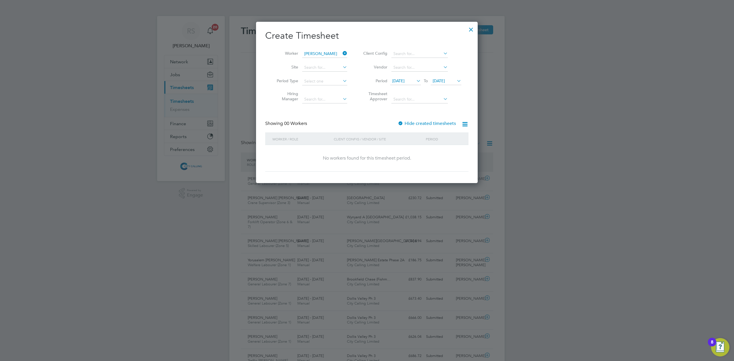
click at [410, 126] on div "Hide created timesheets" at bounding box center [427, 124] width 59 height 6
click at [402, 124] on div at bounding box center [401, 124] width 6 height 6
click at [405, 80] on span "09 Sep 2025" at bounding box center [398, 80] width 12 height 5
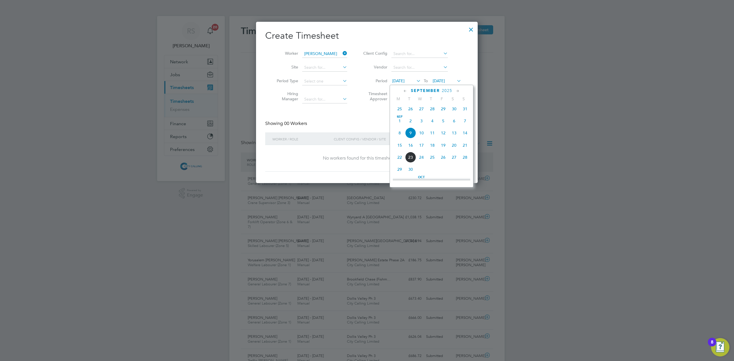
click at [411, 121] on span "2" at bounding box center [410, 121] width 11 height 11
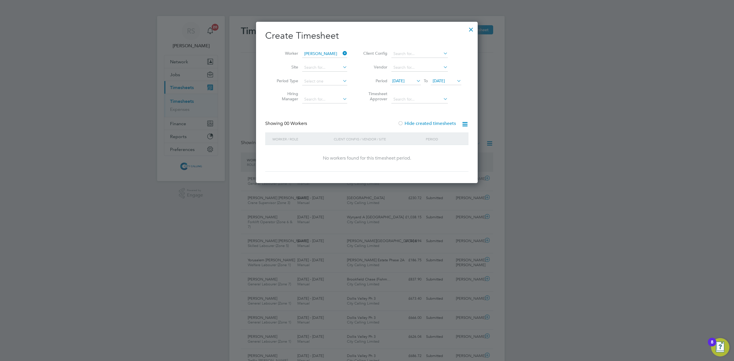
click at [445, 81] on span "16 Sep 2025" at bounding box center [439, 80] width 12 height 5
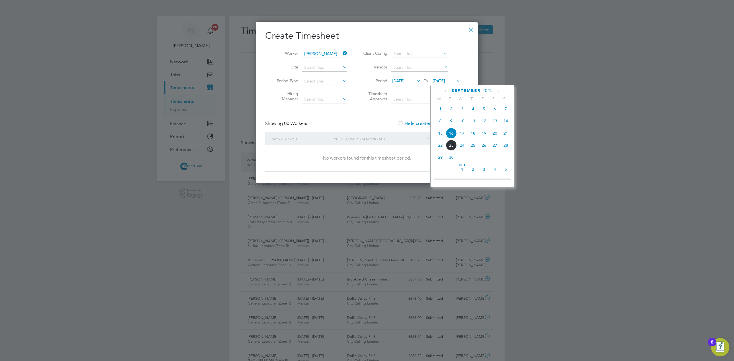
click at [450, 160] on span "30" at bounding box center [451, 157] width 11 height 11
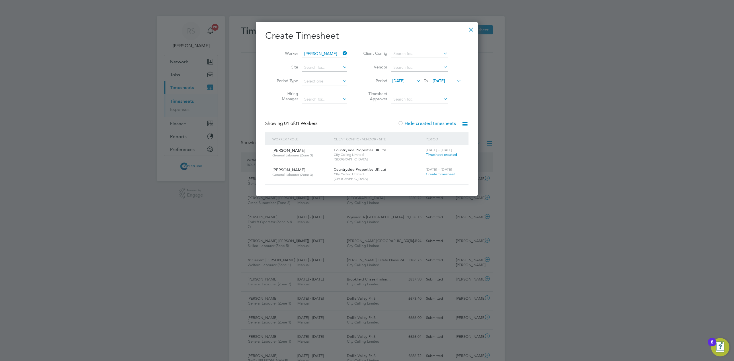
click at [443, 176] on span "Create timesheet" at bounding box center [440, 174] width 29 height 5
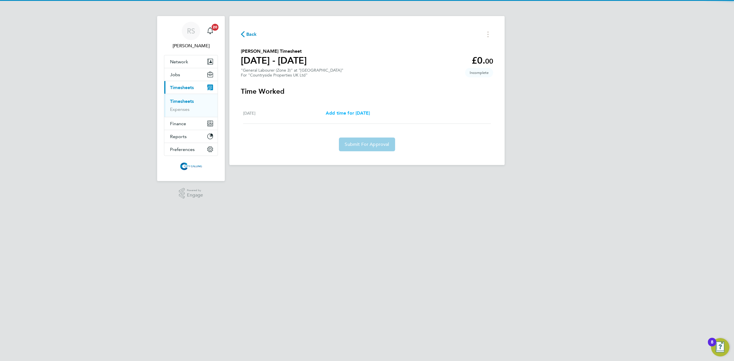
click at [364, 114] on span "Add time for Mon 22 Sep" at bounding box center [348, 112] width 44 height 5
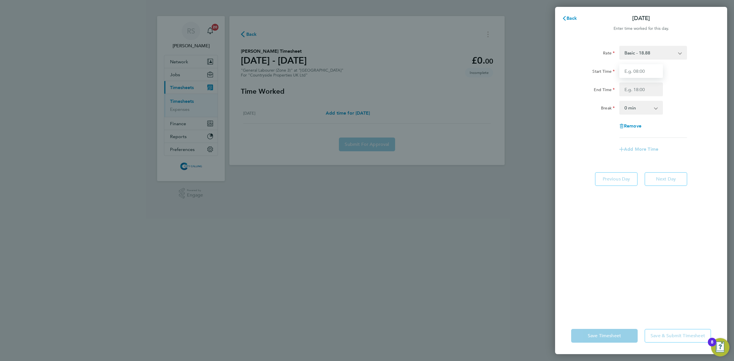
drag, startPoint x: 625, startPoint y: 71, endPoint x: 628, endPoint y: 70, distance: 3.2
click at [627, 70] on input "Start Time" at bounding box center [642, 71] width 44 height 14
type input "08:00"
click at [624, 85] on input "End Time" at bounding box center [642, 90] width 44 height 14
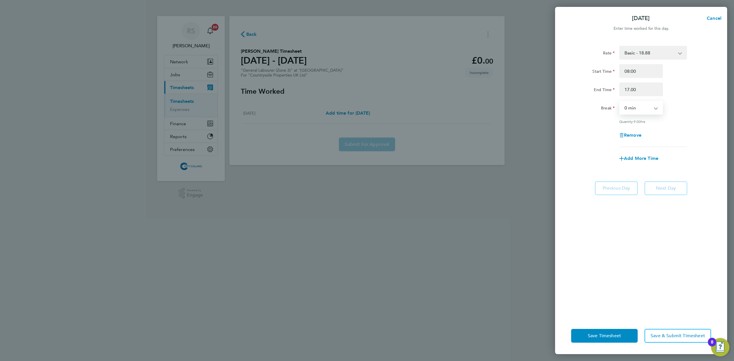
type input "17:00"
click at [625, 106] on select "0 min 15 min 30 min 45 min 60 min 75 min 90 min" at bounding box center [638, 108] width 36 height 13
select select "30"
click at [620, 102] on select "0 min 15 min 30 min 45 min 60 min 75 min 90 min" at bounding box center [638, 108] width 36 height 13
click at [703, 155] on div "Add More Time" at bounding box center [641, 159] width 145 height 14
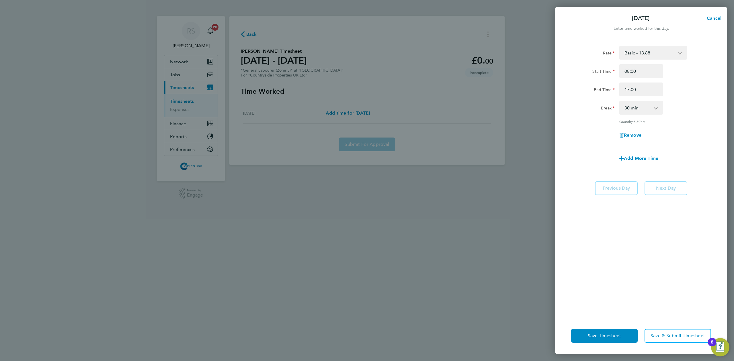
click at [670, 185] on app-form-button "Next Day" at bounding box center [664, 189] width 46 height 14
click at [662, 333] on span "Save & Submit Timesheet" at bounding box center [678, 336] width 55 height 6
